Goal: Task Accomplishment & Management: Manage account settings

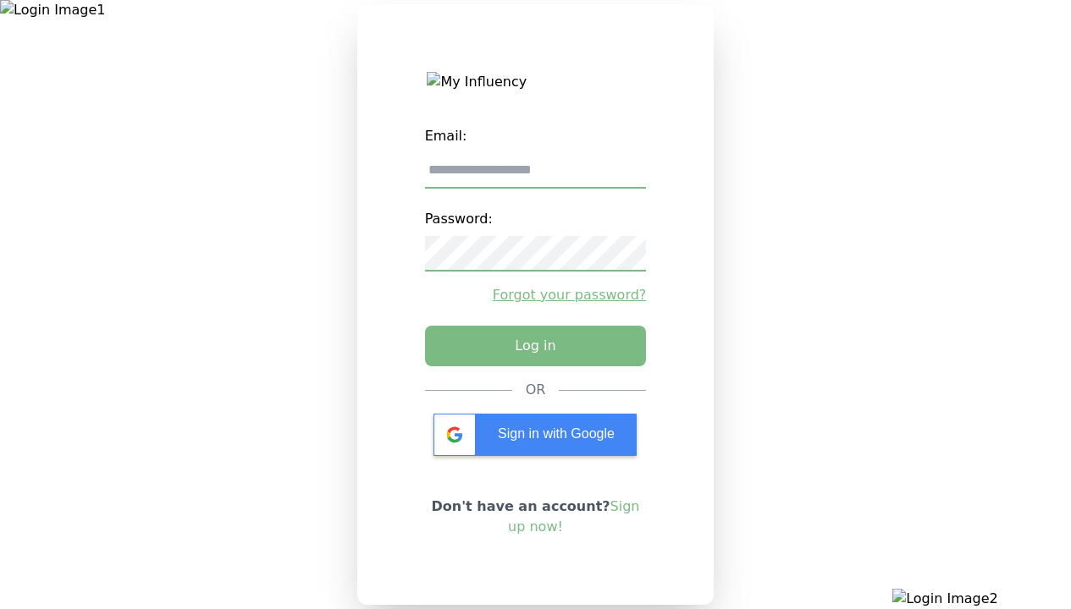
click at [535, 177] on input "email" at bounding box center [536, 171] width 222 height 36
type input "**********"
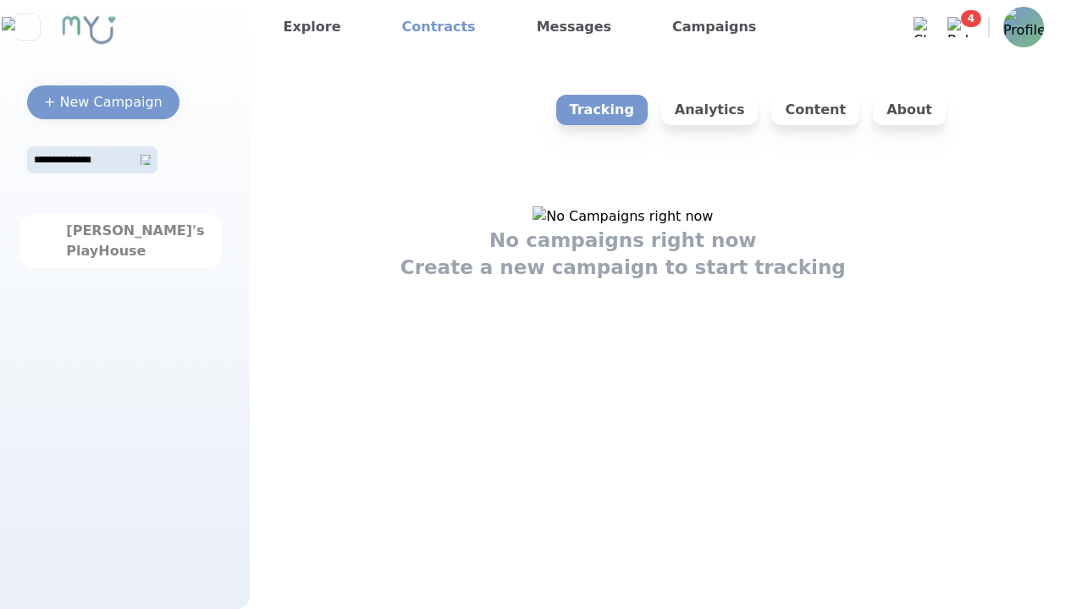
click at [426, 27] on link "Contracts" at bounding box center [438, 27] width 87 height 27
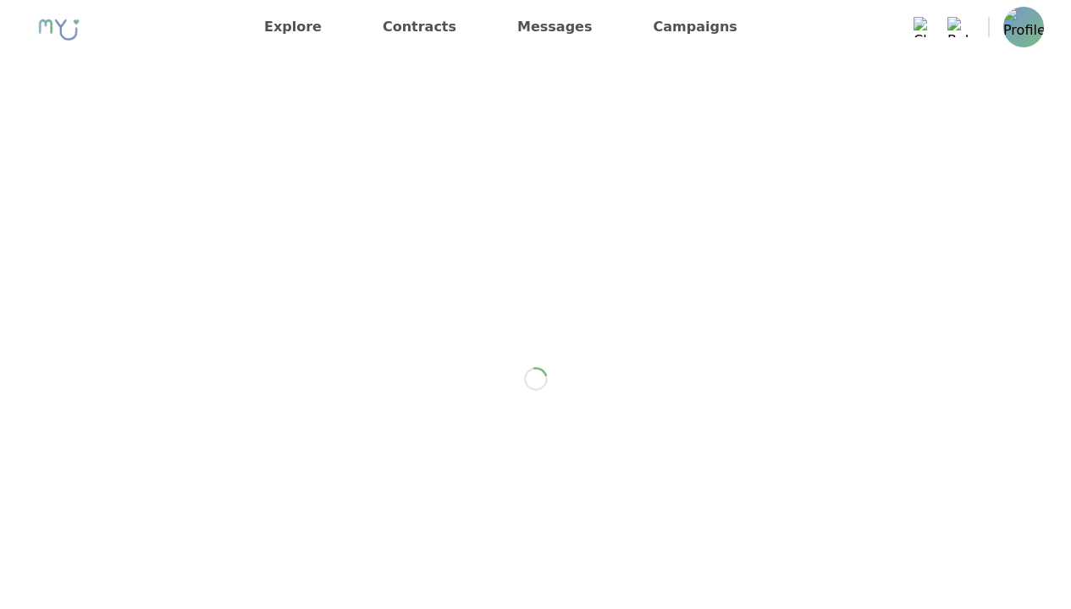
scroll to position [317, 0]
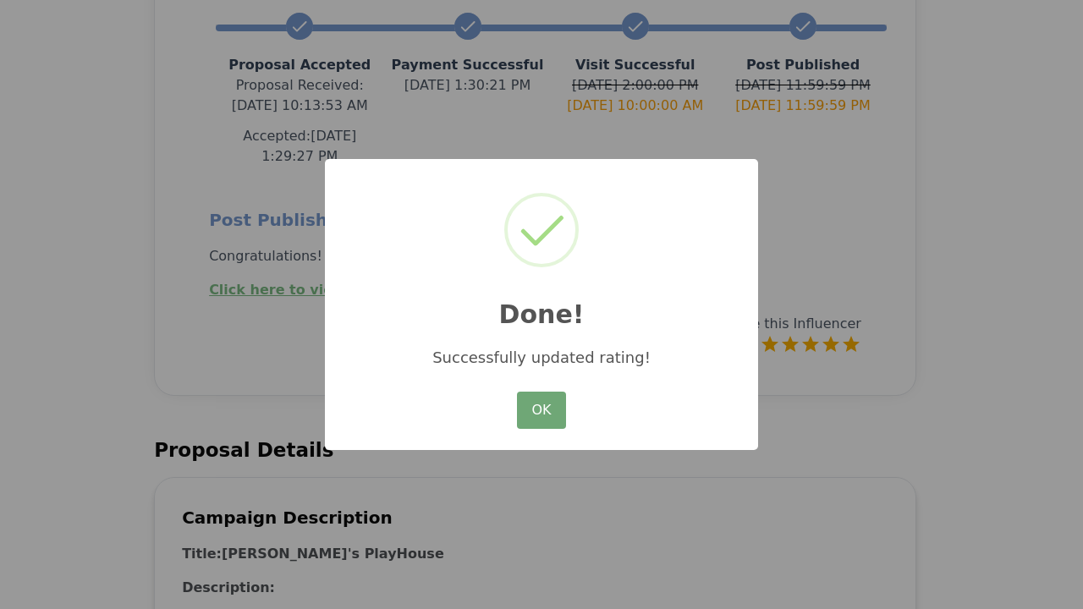
click at [542, 411] on button "OK" at bounding box center [541, 410] width 49 height 37
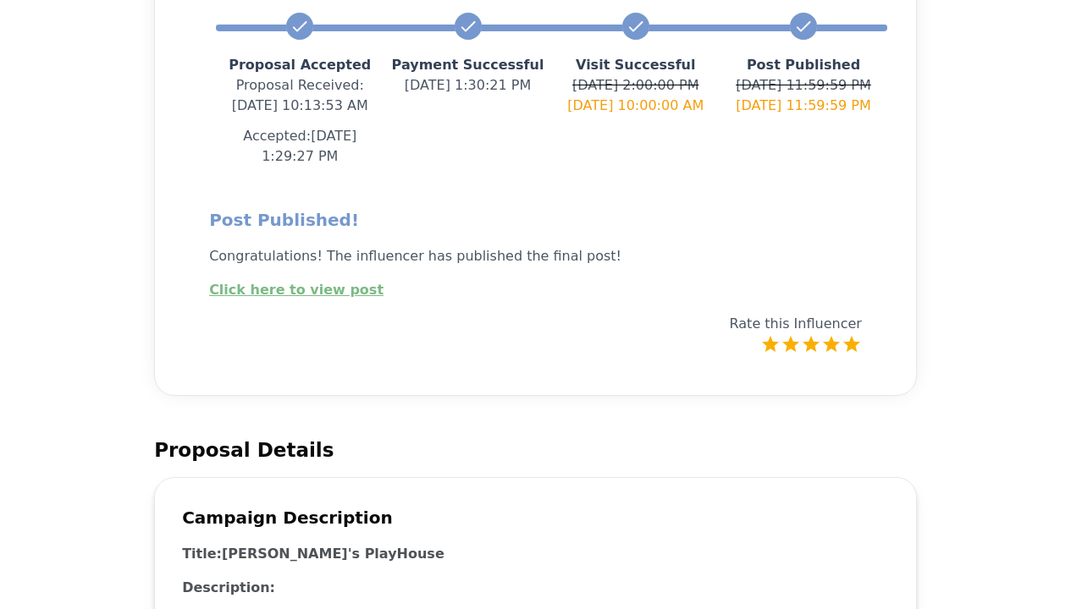
click at [284, 282] on link "Click here to view post" at bounding box center [296, 290] width 174 height 16
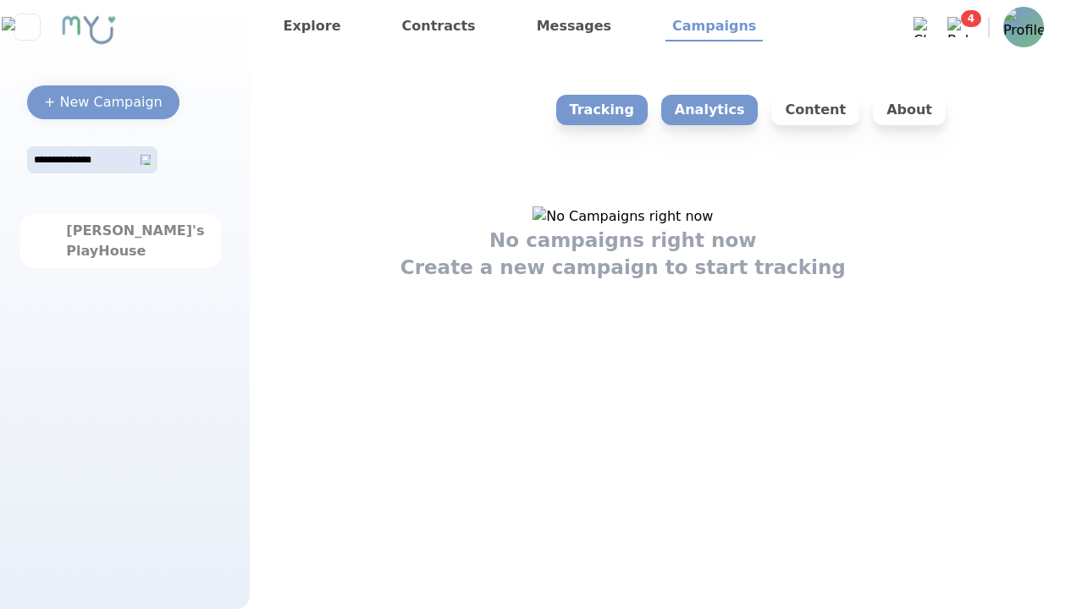
click at [120, 241] on div "[PERSON_NAME]'s PlayHouse" at bounding box center [120, 241] width 108 height 41
click at [737, 110] on p "Analytics" at bounding box center [709, 110] width 97 height 30
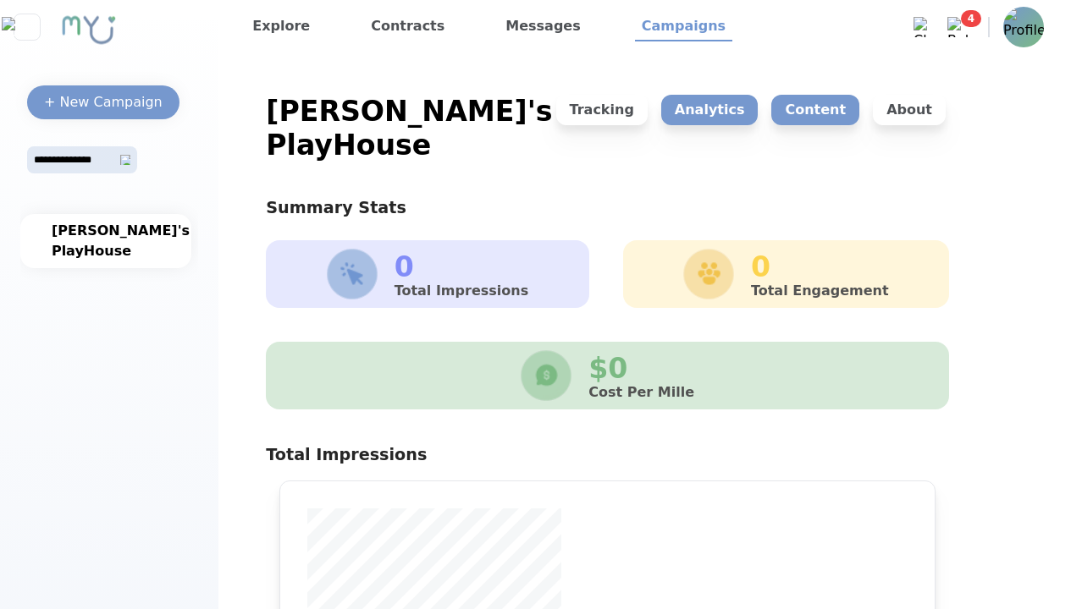
click at [823, 110] on p "Content" at bounding box center [815, 110] width 88 height 30
